Goal: Information Seeking & Learning: Find specific fact

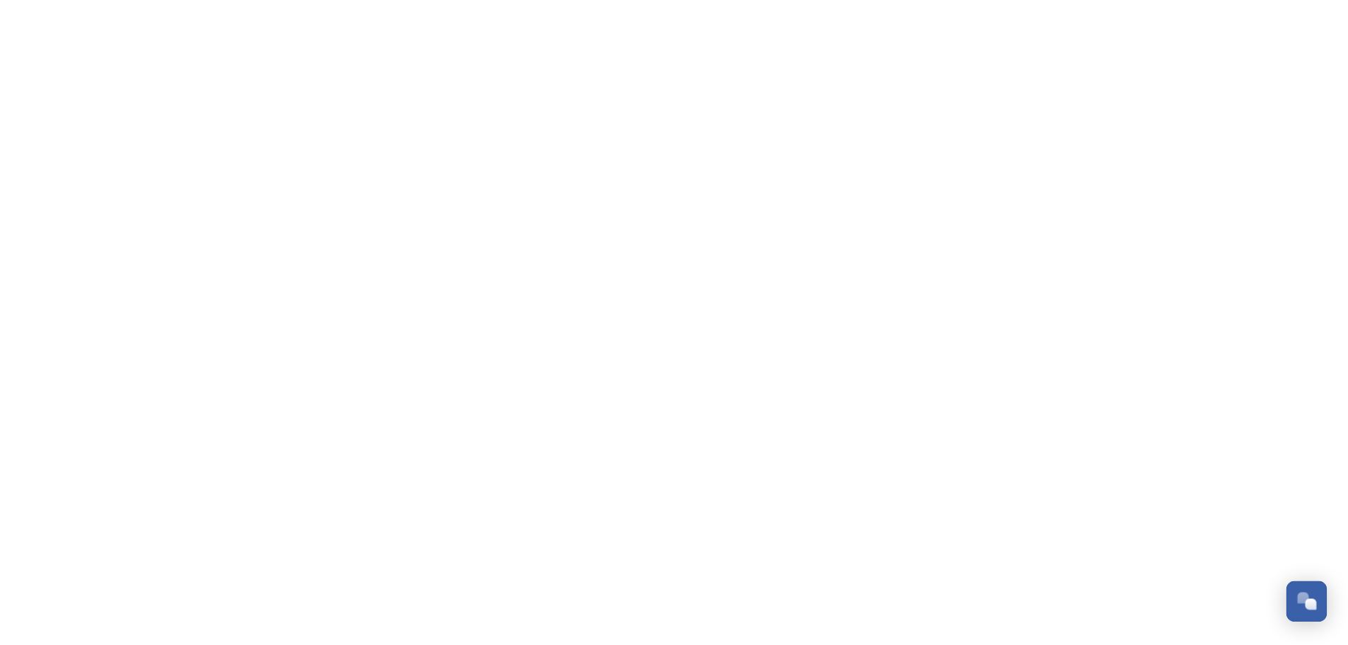
scroll to position [352, 0]
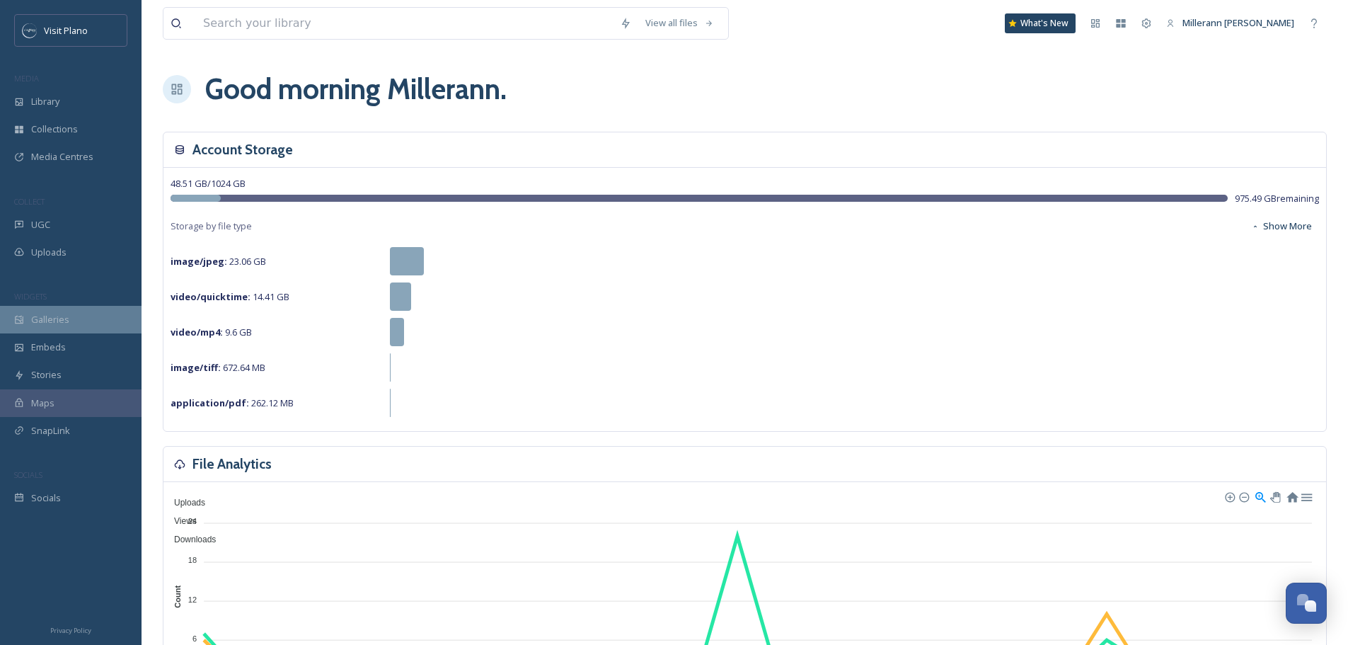
click at [50, 323] on span "Galleries" at bounding box center [50, 319] width 38 height 13
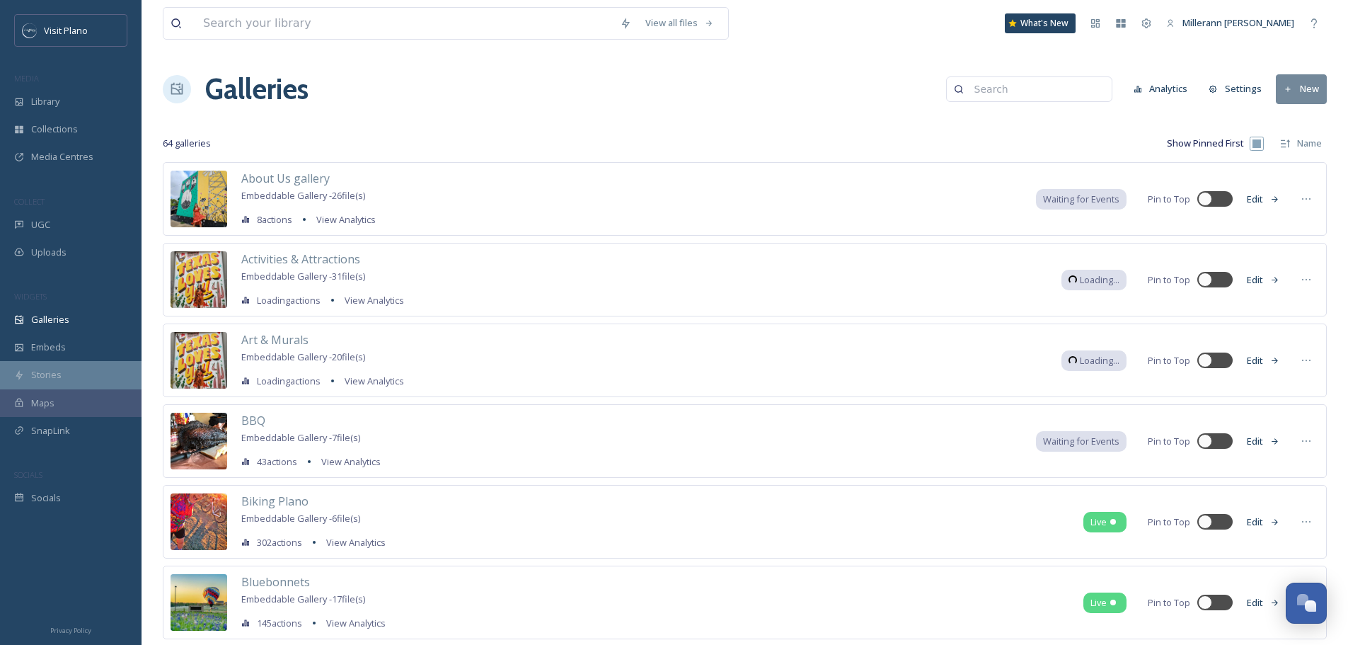
click at [46, 376] on span "Stories" at bounding box center [46, 374] width 30 height 13
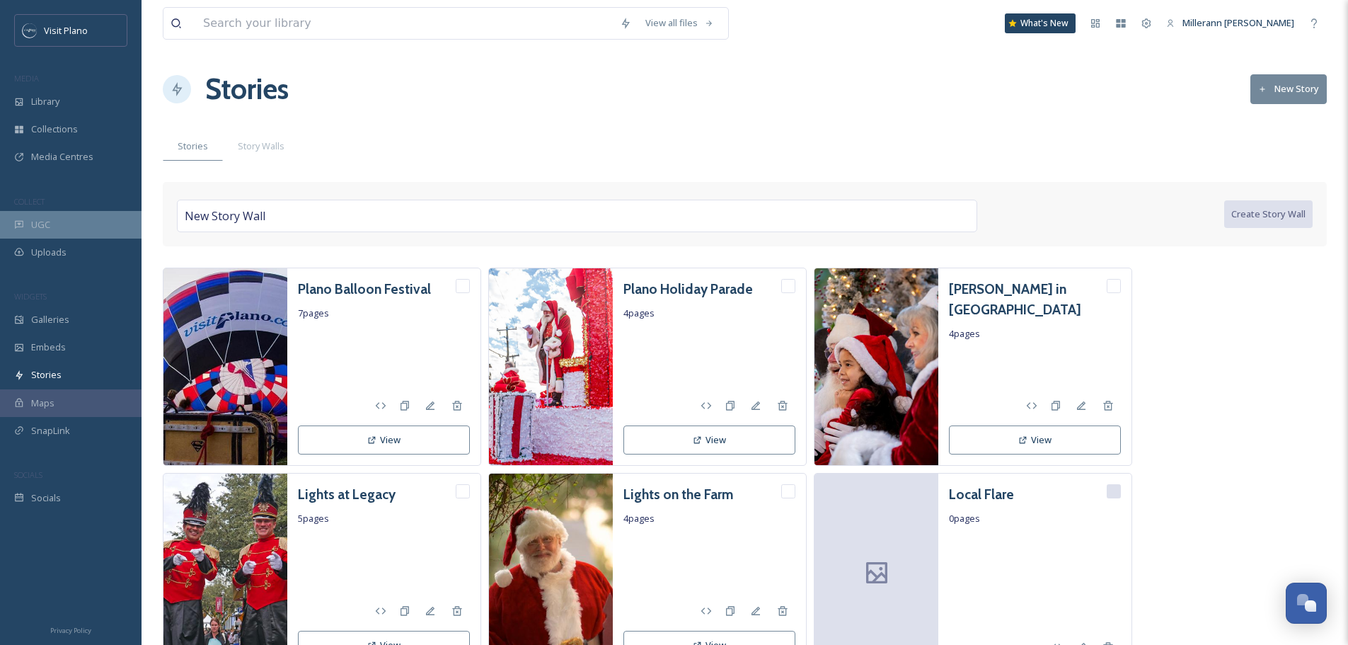
click at [51, 234] on div "UGC" at bounding box center [71, 225] width 142 height 28
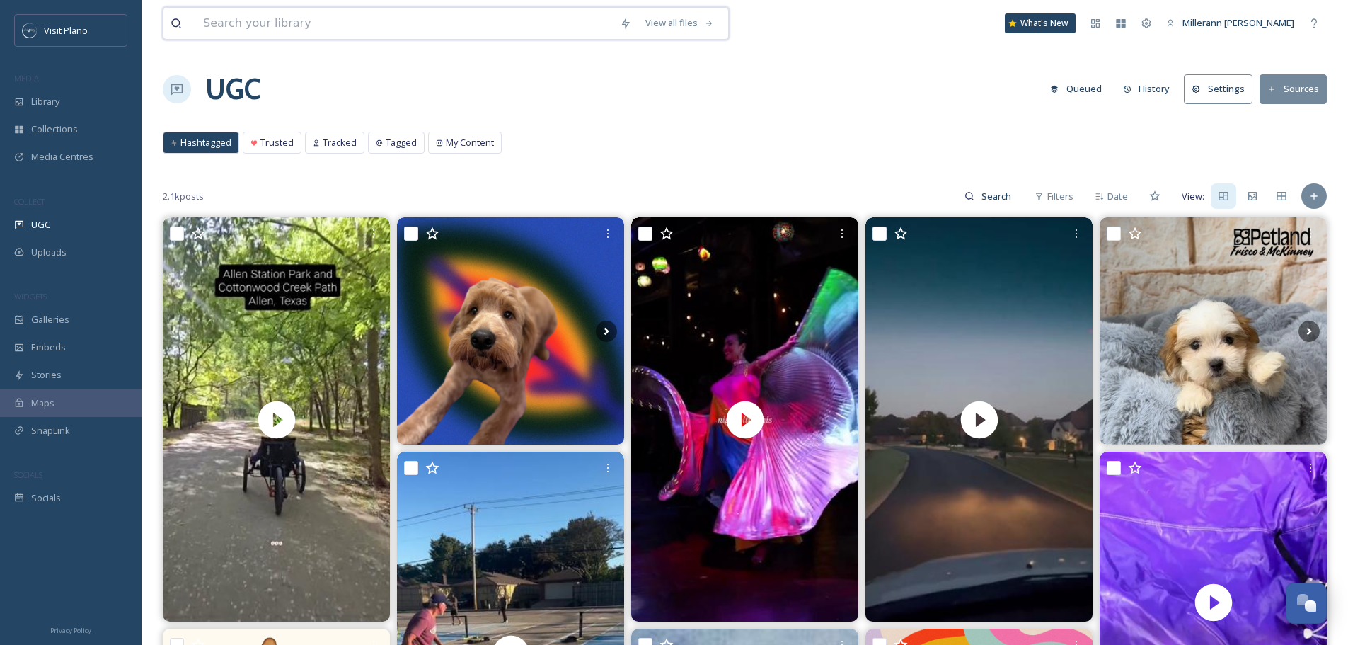
click at [301, 20] on input at bounding box center [404, 23] width 417 height 31
click at [317, 25] on input at bounding box center [404, 23] width 417 height 31
click at [370, 8] on input at bounding box center [404, 23] width 417 height 31
type input "holiday"
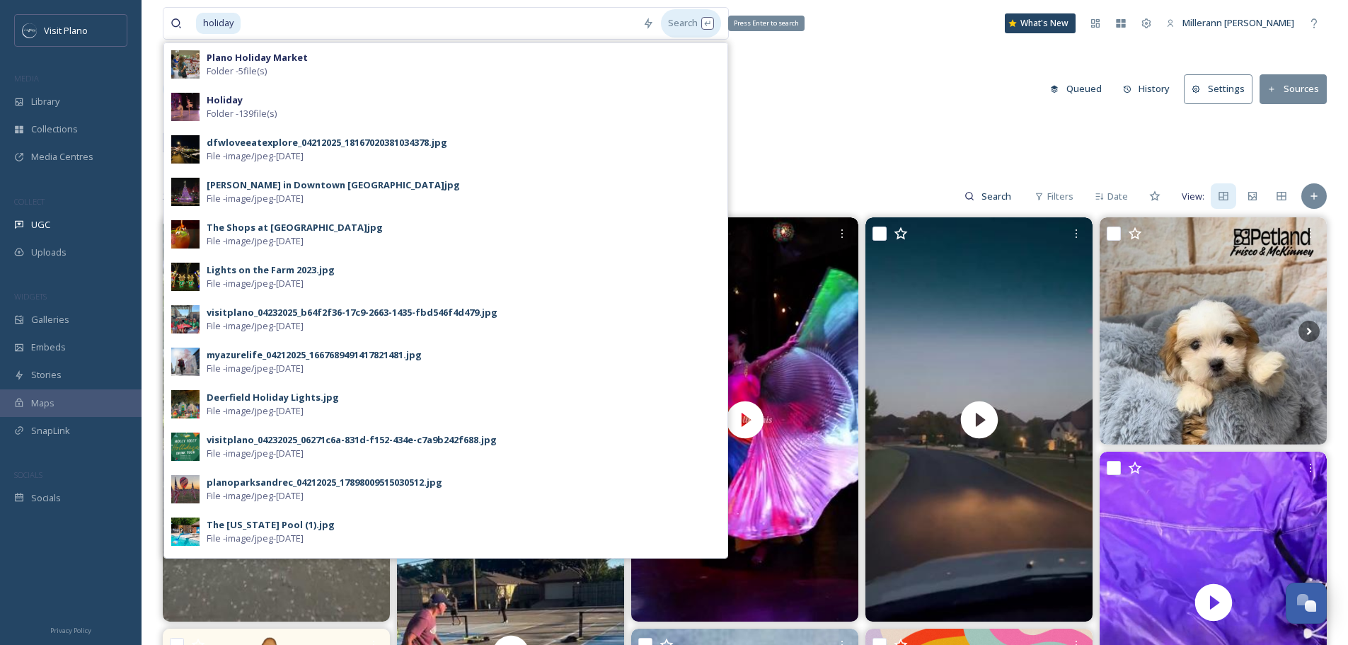
click at [686, 25] on div "Search Press Enter to search" at bounding box center [691, 23] width 60 height 28
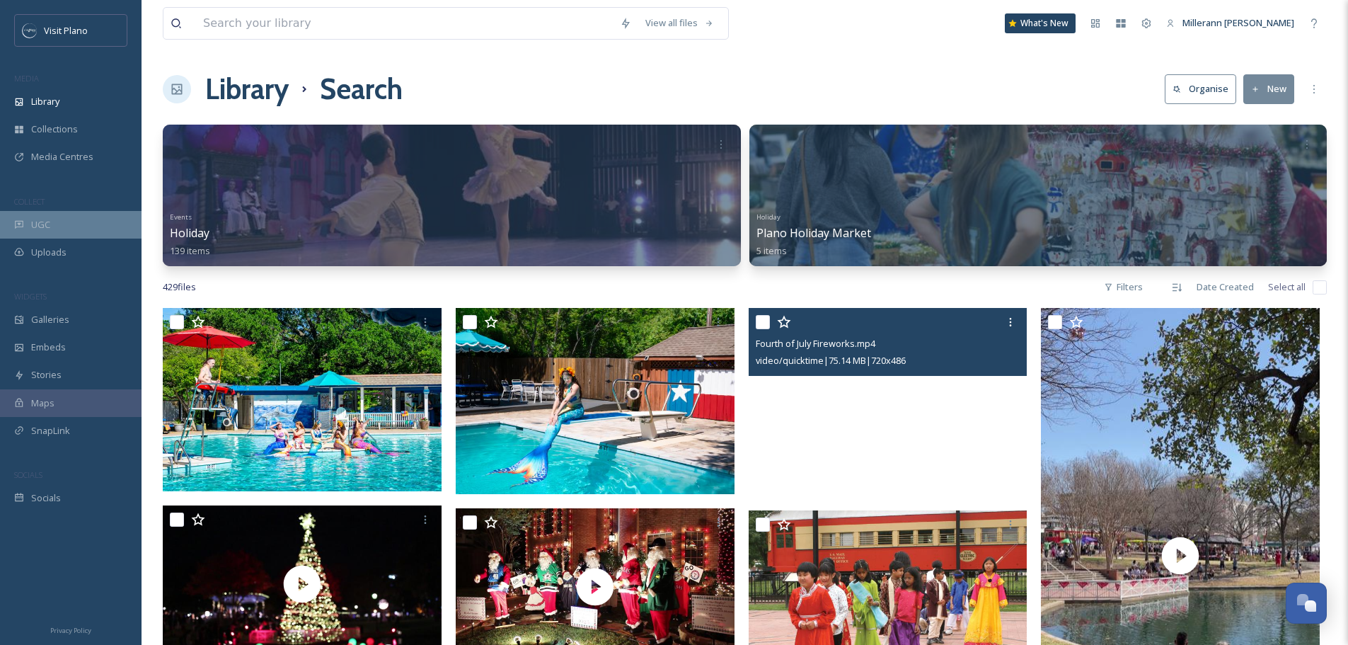
click at [50, 221] on span "UGC" at bounding box center [40, 224] width 19 height 13
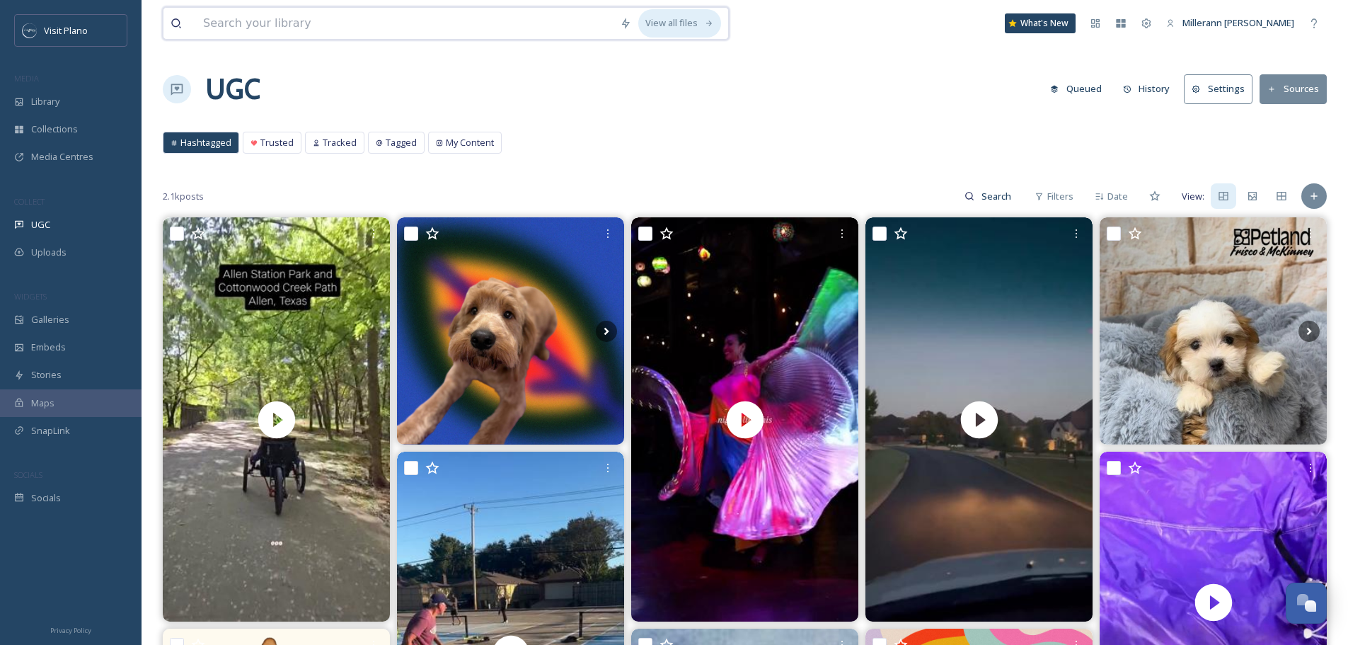
click at [698, 24] on div "View all files" at bounding box center [679, 23] width 83 height 28
click at [980, 195] on input at bounding box center [997, 196] width 46 height 28
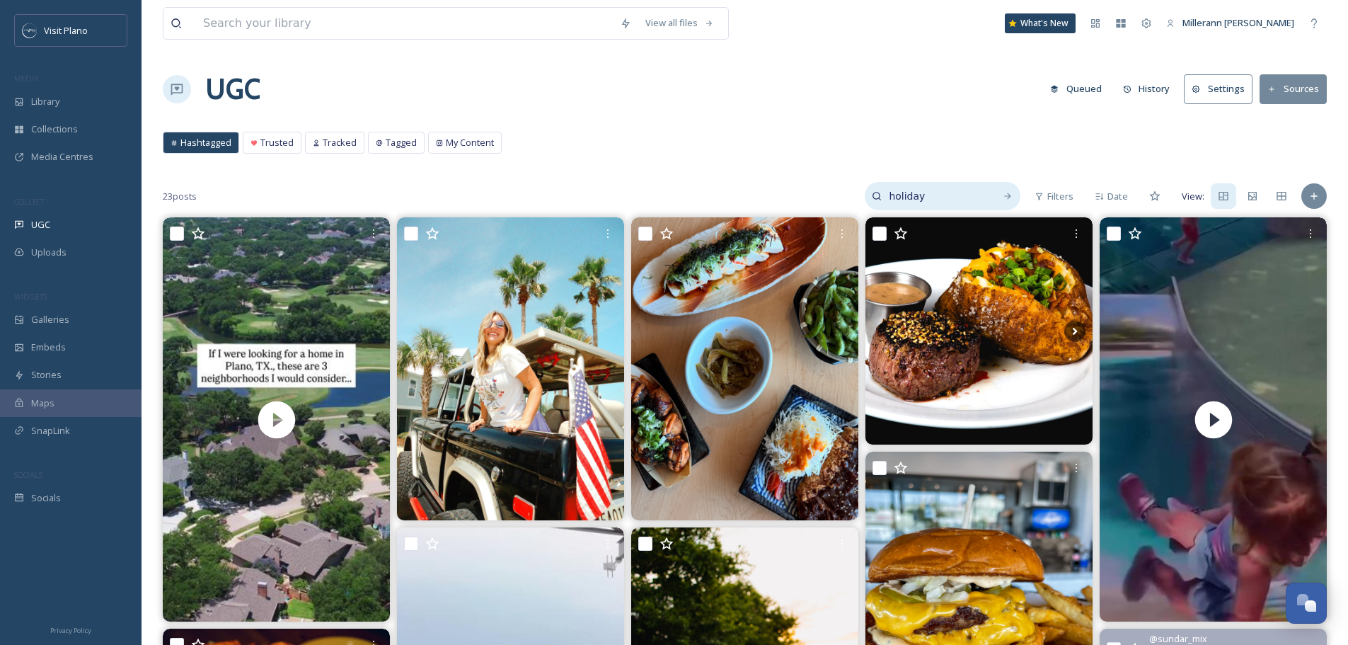
click at [952, 202] on input "holiday" at bounding box center [935, 196] width 106 height 28
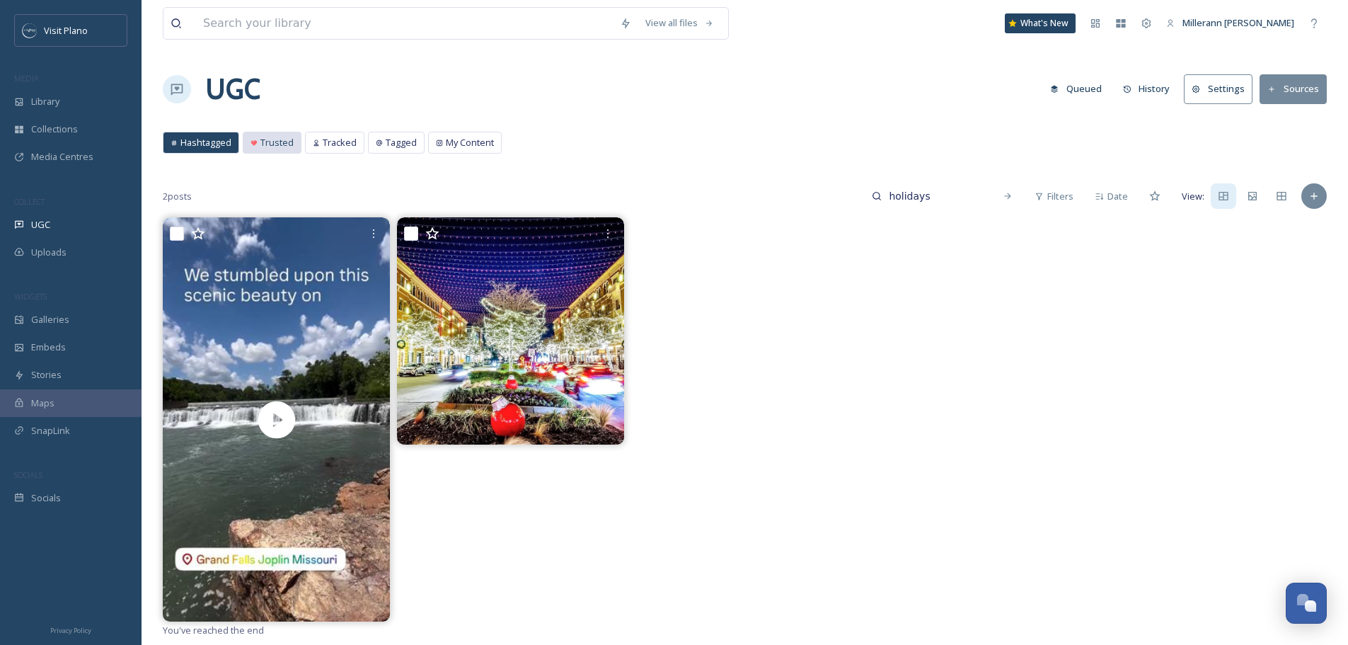
click at [278, 145] on span "Trusted" at bounding box center [276, 142] width 33 height 13
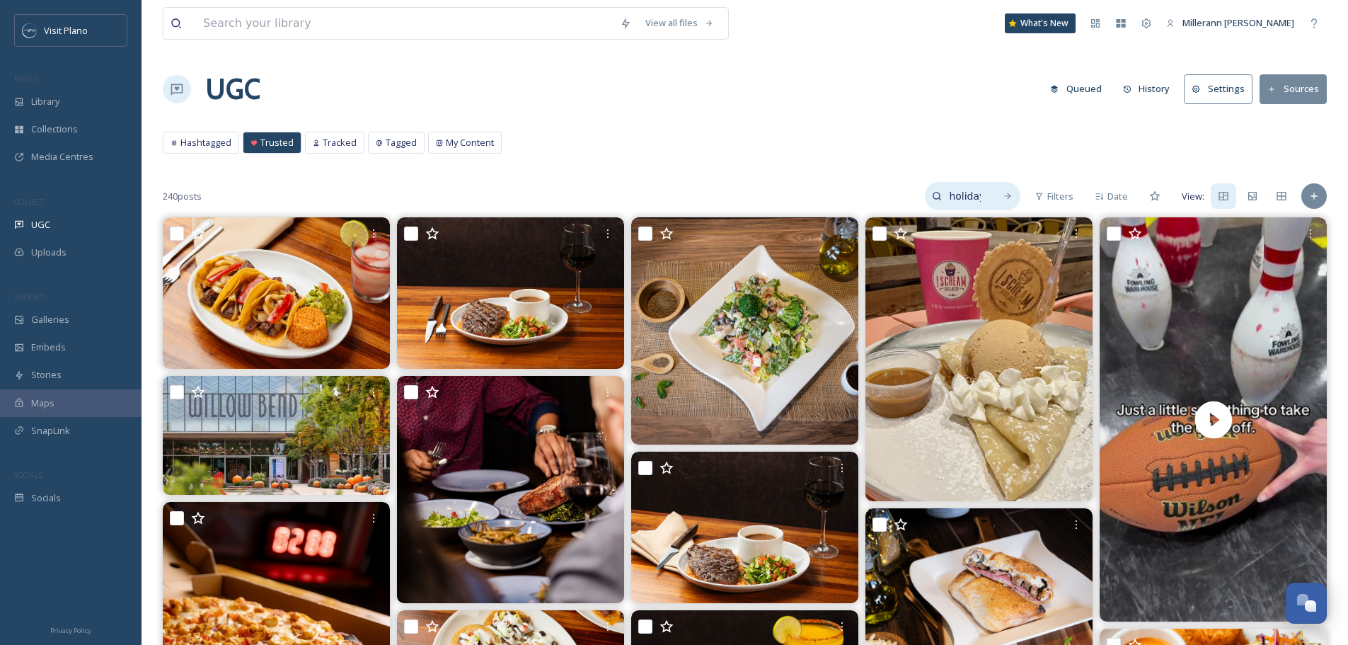
click at [985, 202] on input "holidays" at bounding box center [965, 196] width 46 height 28
click at [985, 202] on input "holidays" at bounding box center [935, 196] width 106 height 28
type input "christmas"
